Goal: Information Seeking & Learning: Learn about a topic

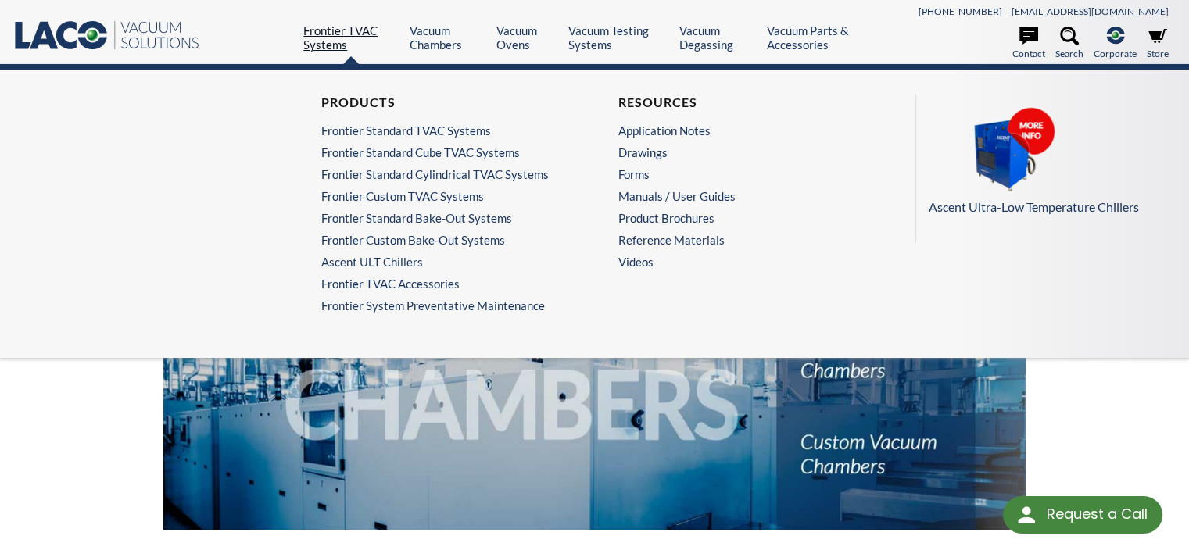
click at [322, 31] on link "Frontier TVAC Systems" at bounding box center [350, 37] width 95 height 28
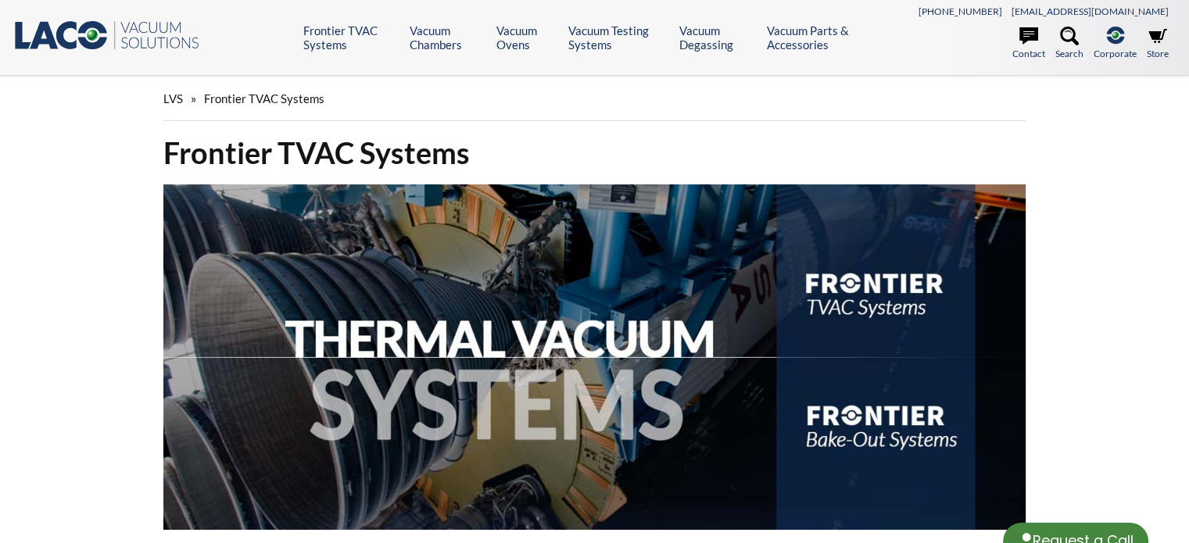
select select "Language Translate Widget"
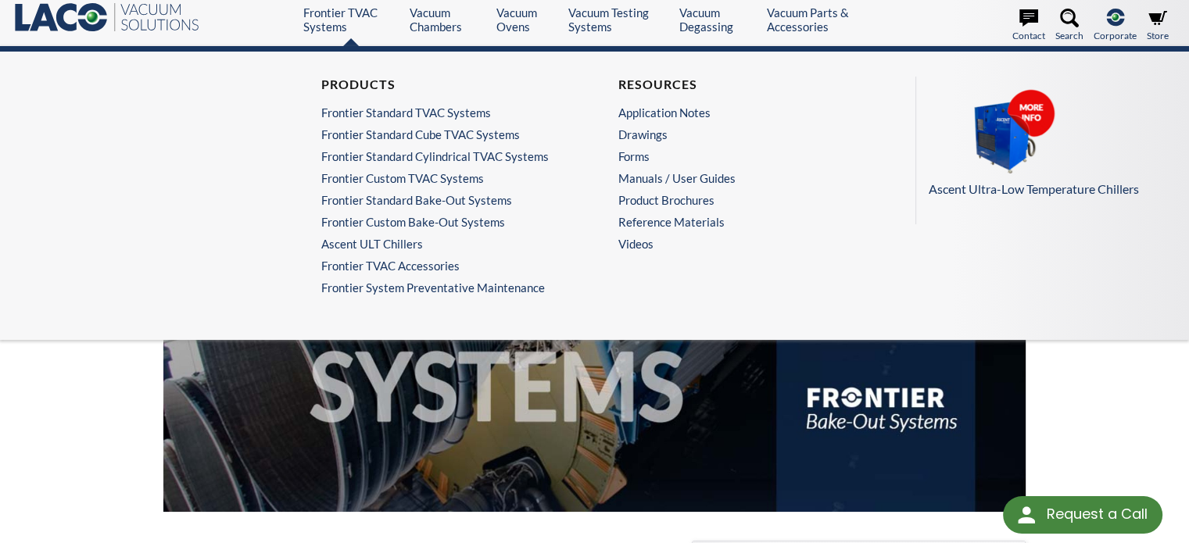
scroll to position [19, 0]
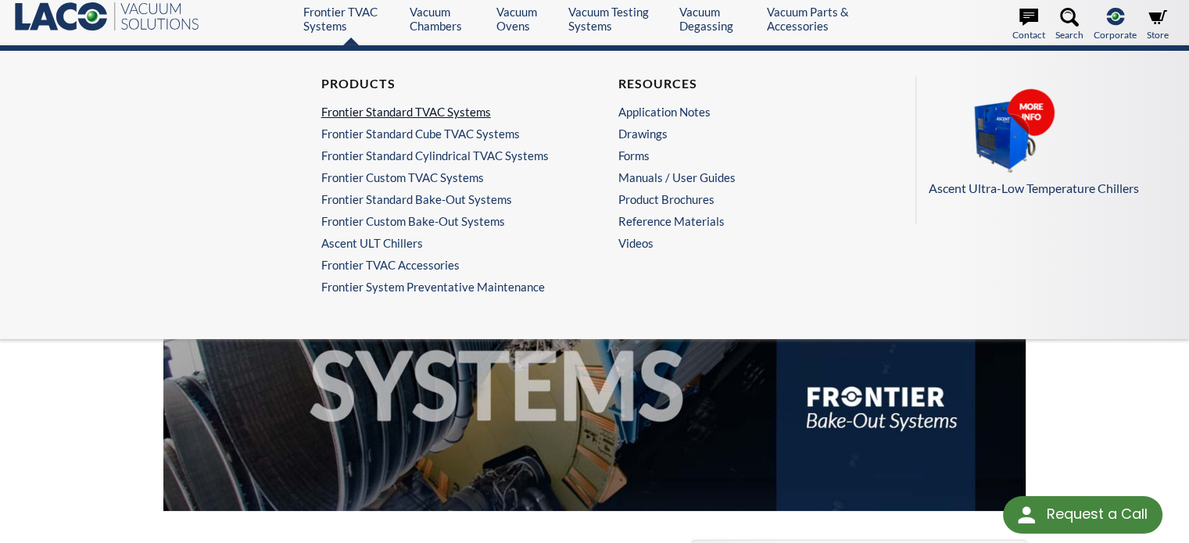
click at [365, 109] on link "Frontier Standard TVAC Systems" at bounding box center [442, 112] width 242 height 14
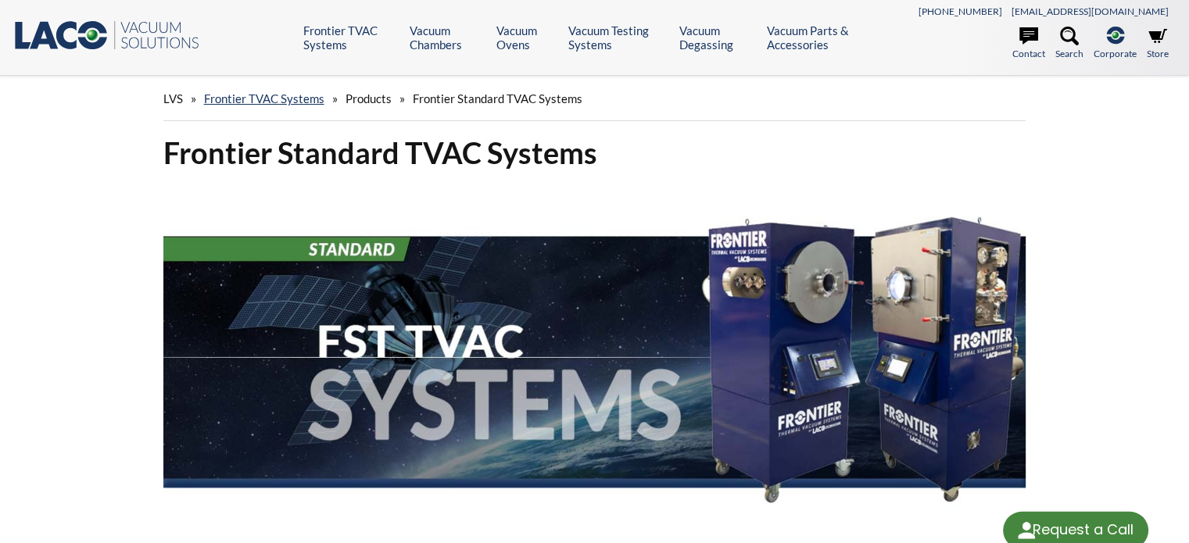
select select "Language Translate Widget"
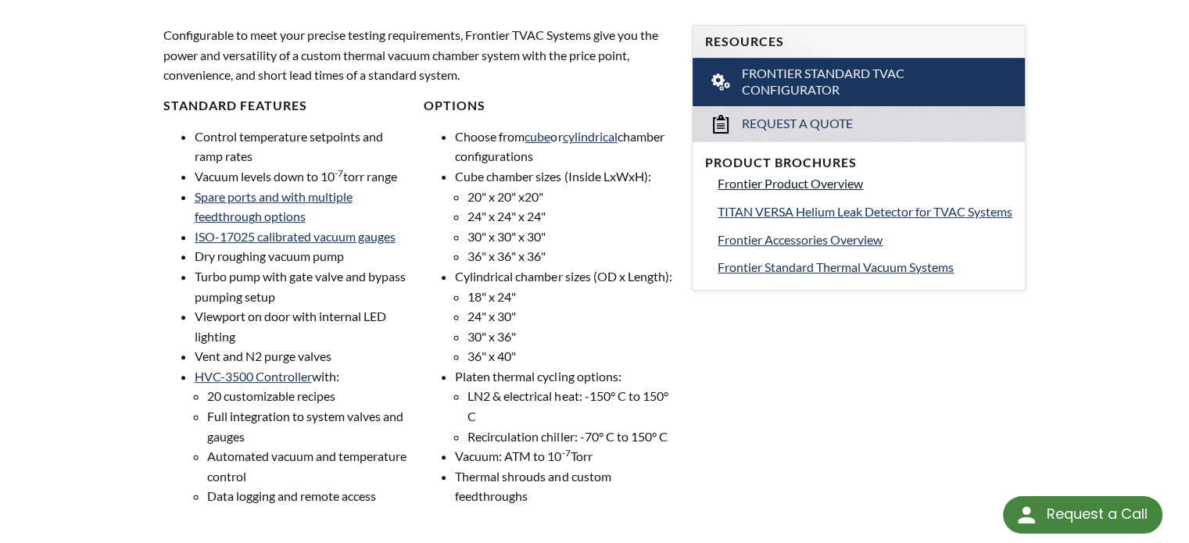
scroll to position [532, 0]
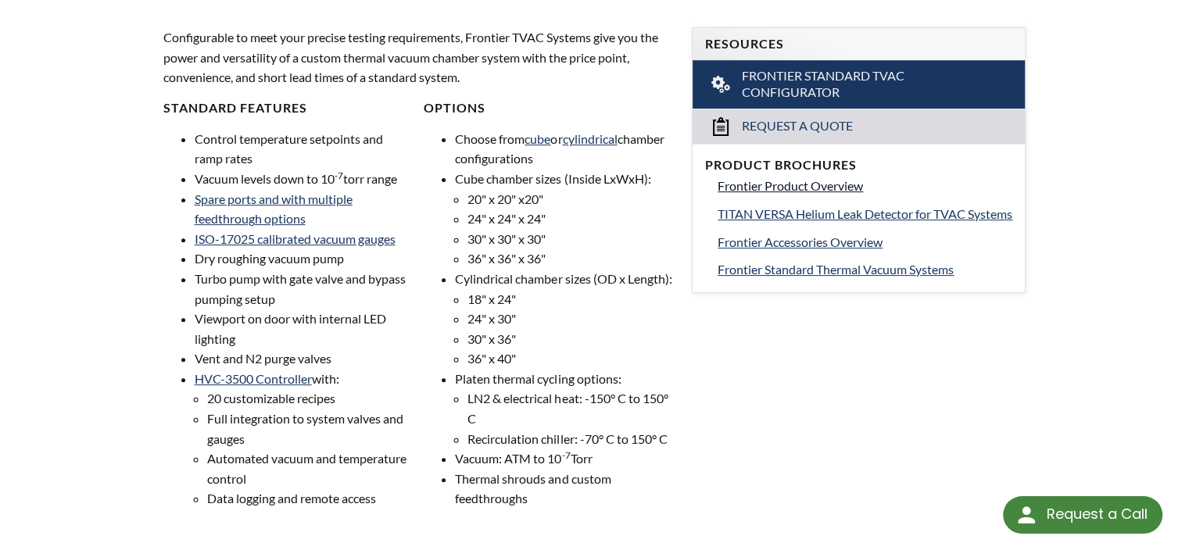
click at [784, 184] on span "Frontier Product Overview" at bounding box center [790, 185] width 145 height 15
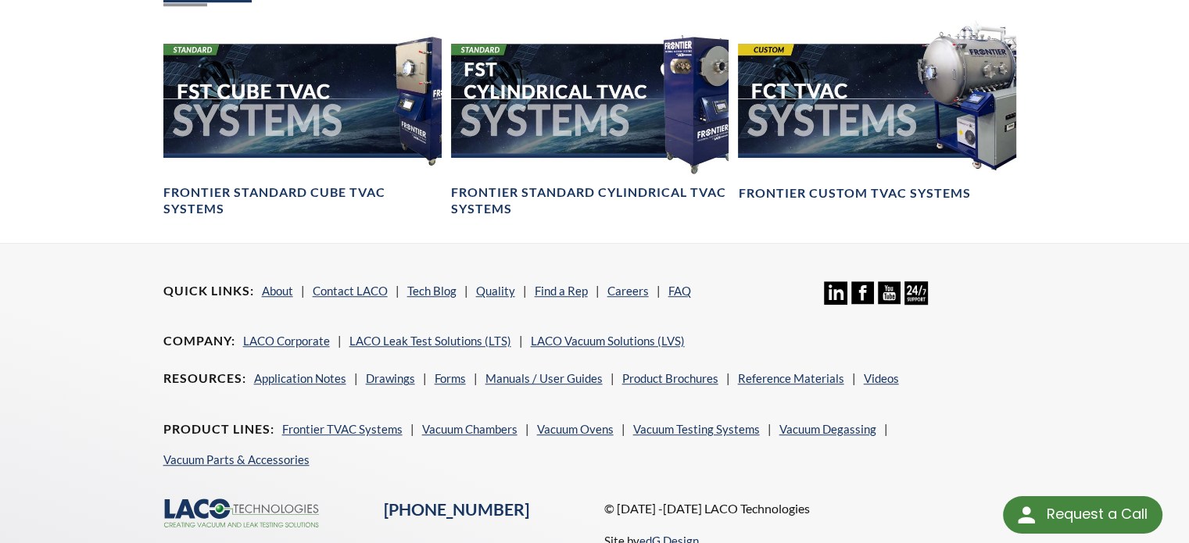
scroll to position [1122, 0]
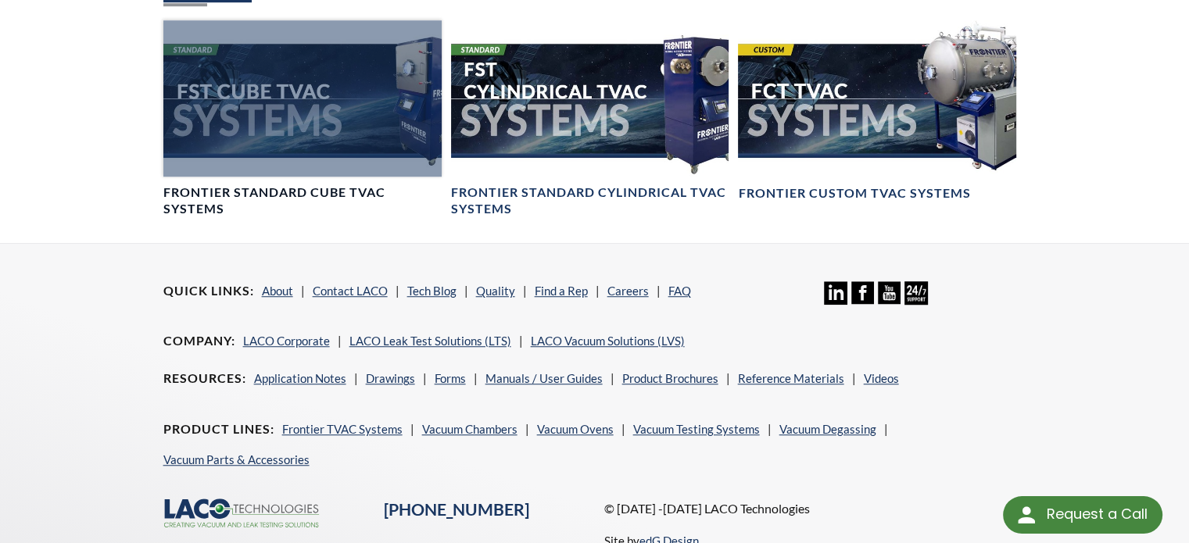
click at [263, 104] on div at bounding box center [302, 98] width 278 height 156
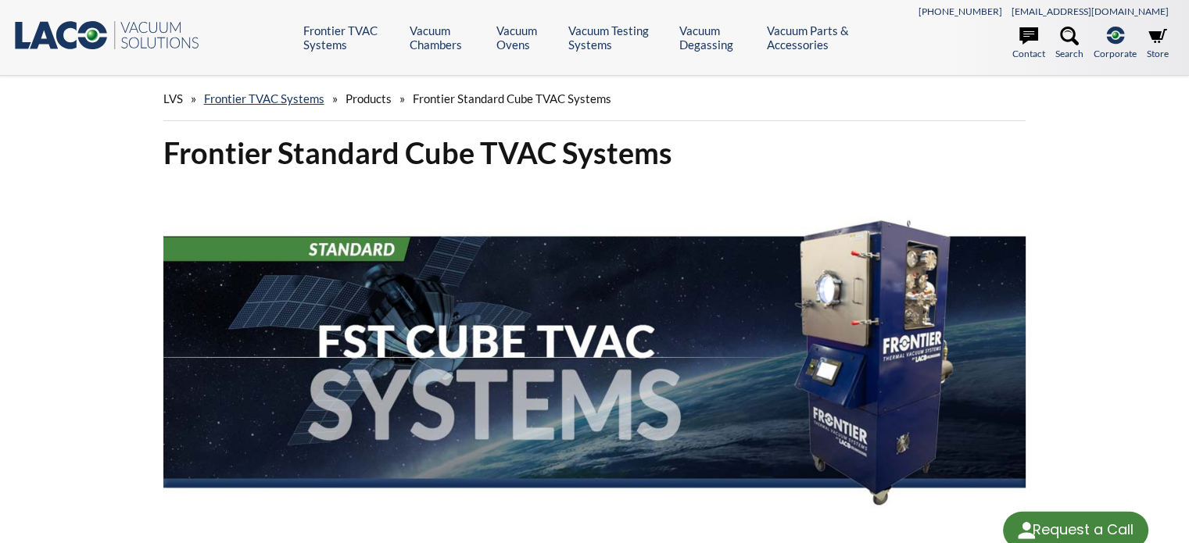
select select "Language Translate Widget"
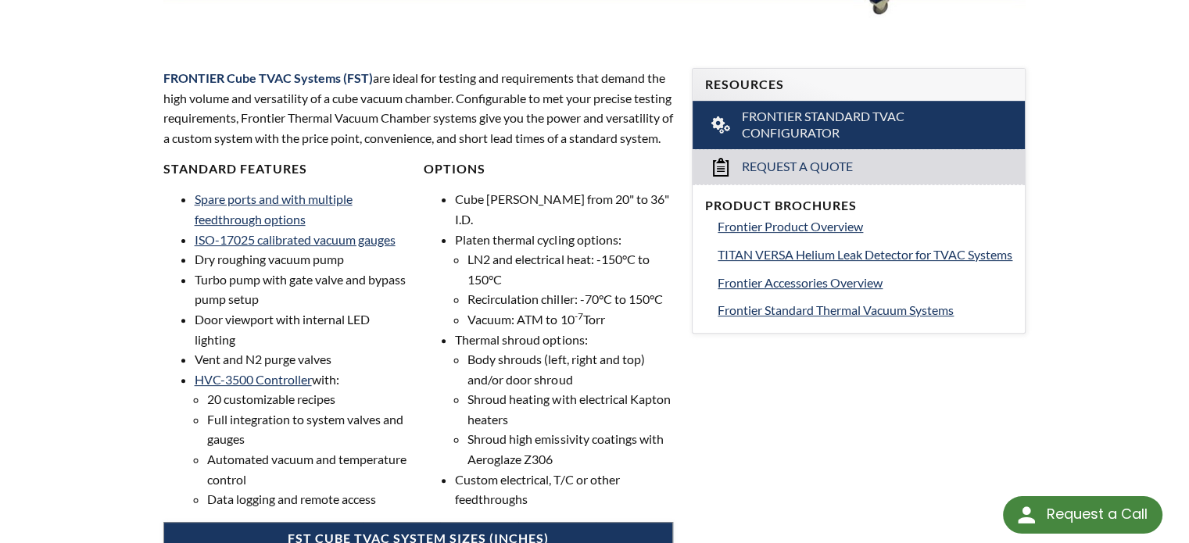
scroll to position [493, 0]
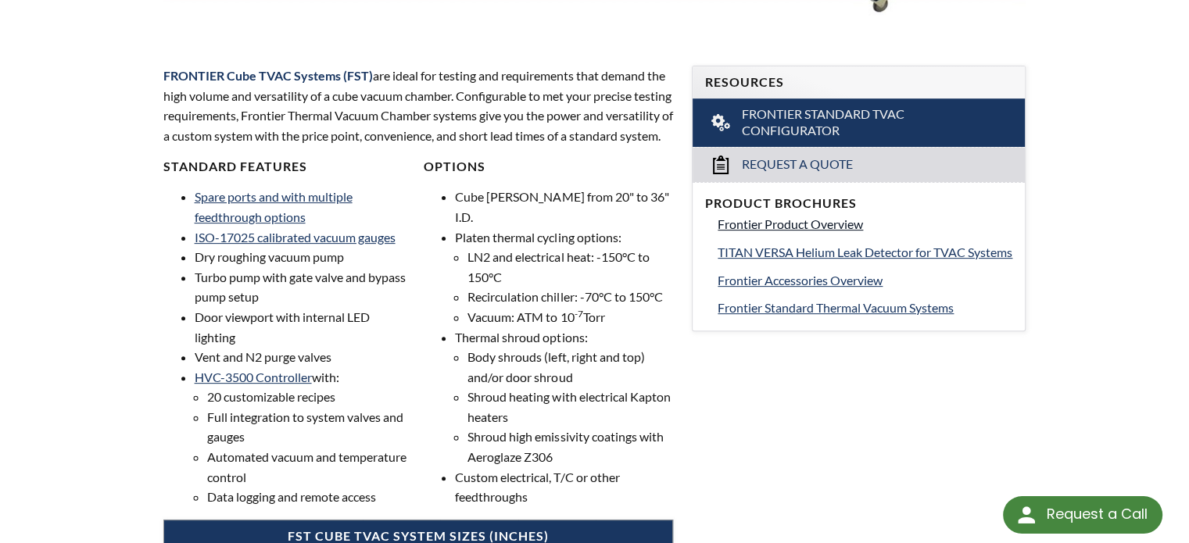
click at [771, 226] on span "Frontier Product Overview" at bounding box center [790, 224] width 145 height 15
click at [735, 315] on span "Frontier Standard Thermal Vacuum Systems" at bounding box center [836, 307] width 236 height 15
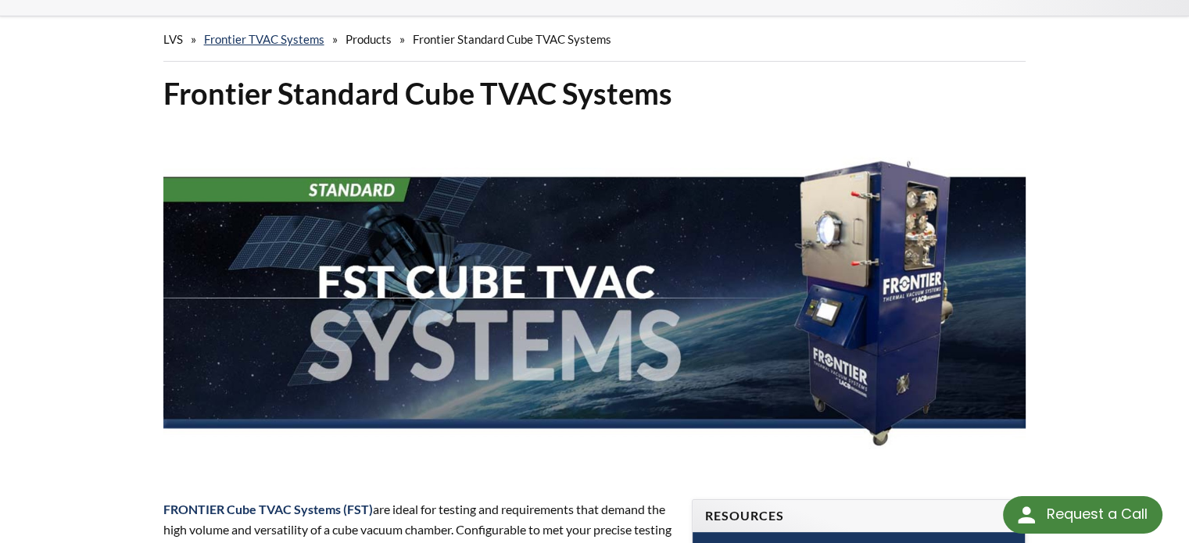
scroll to position [0, 0]
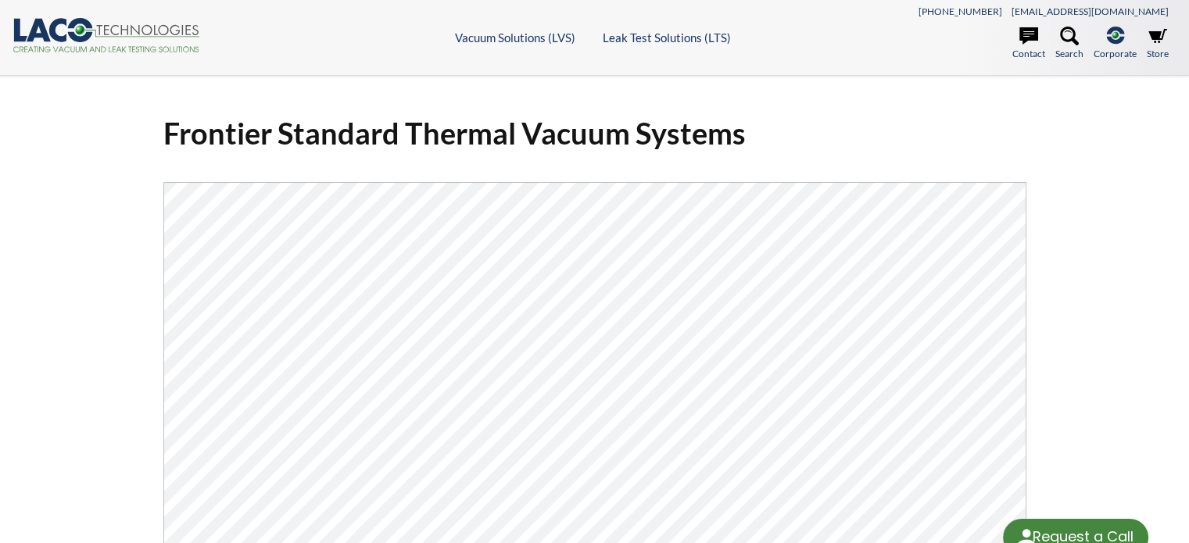
select select "Language Translate Widget"
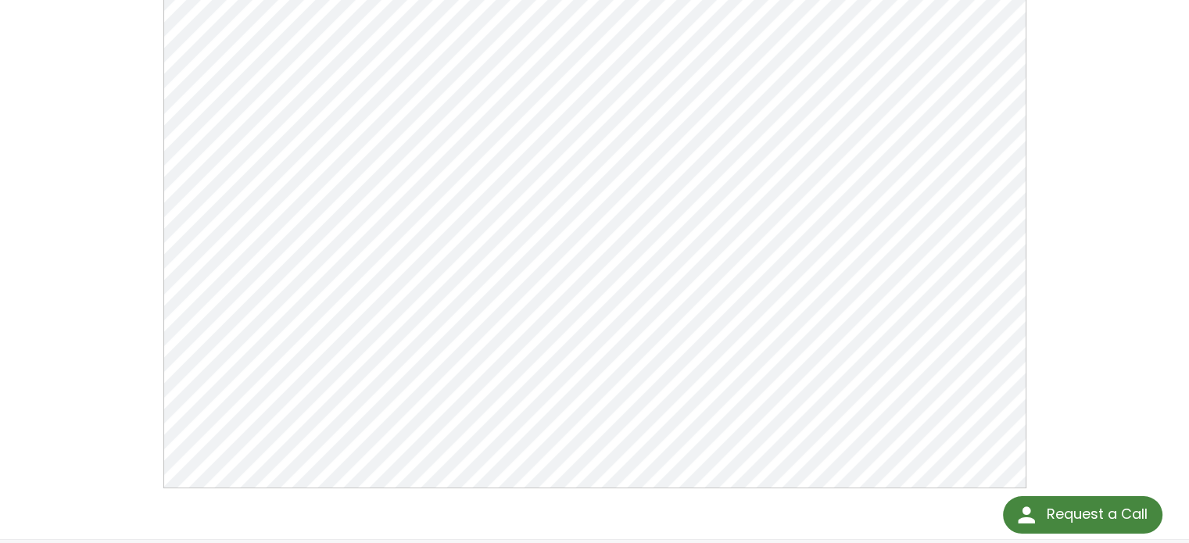
scroll to position [236, 0]
